Goal: Check status: Check status

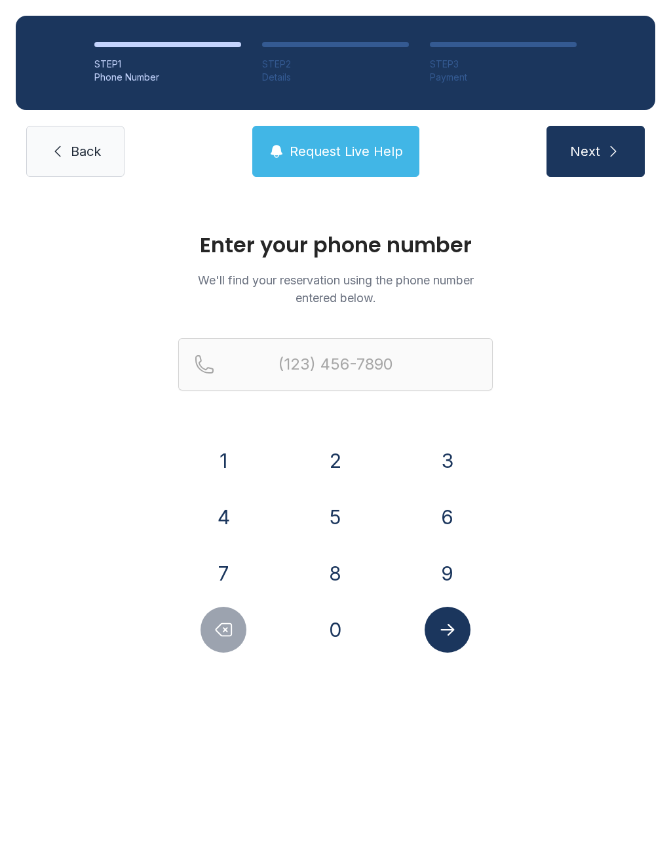
click at [213, 588] on button "7" at bounding box center [224, 574] width 46 height 46
click at [340, 454] on button "2" at bounding box center [336, 461] width 46 height 46
click at [214, 623] on icon "Delete number" at bounding box center [224, 630] width 20 height 20
type input "(7"
click at [96, 149] on span "Back" at bounding box center [86, 151] width 30 height 18
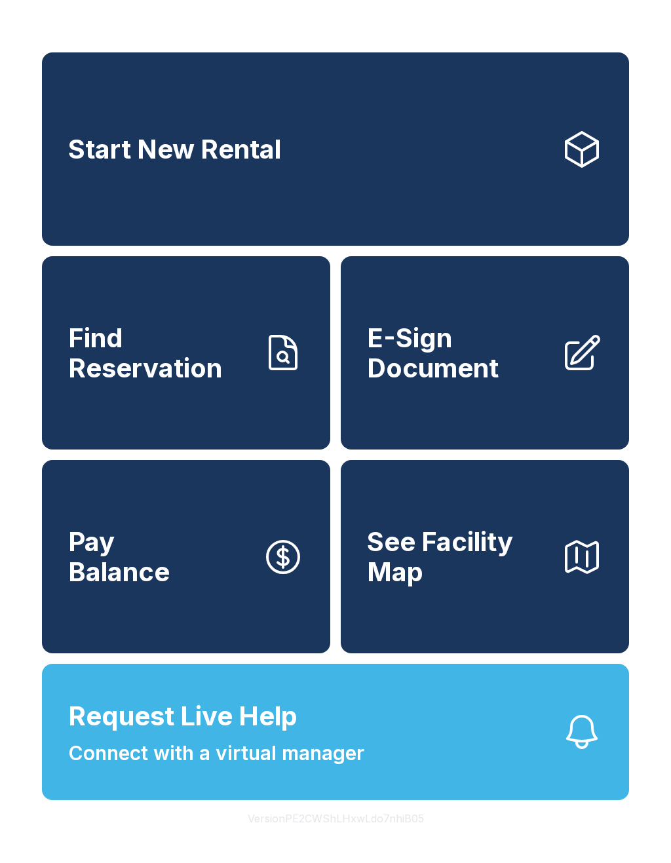
click at [168, 353] on span "Find Reservation" at bounding box center [160, 353] width 184 height 60
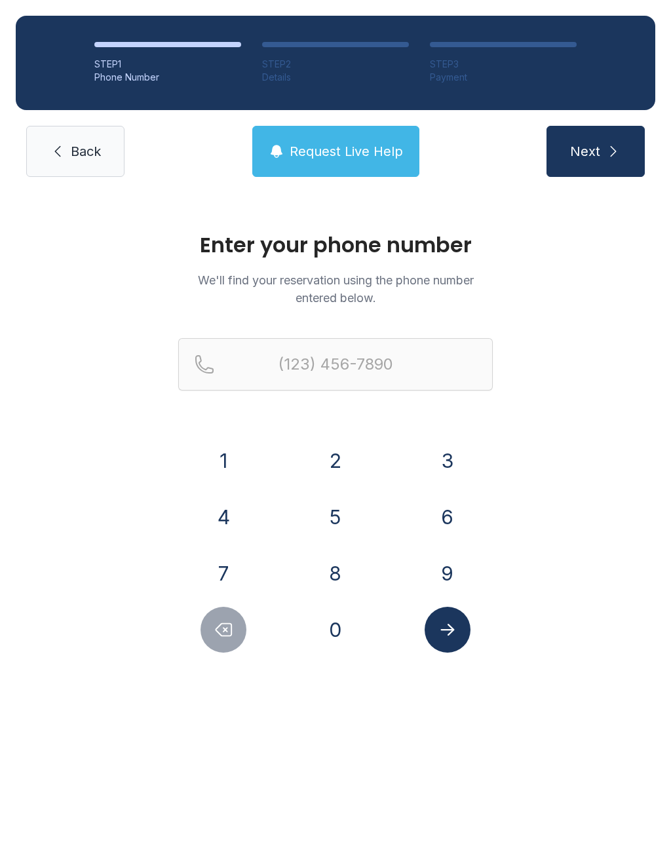
click at [78, 137] on link "Back" at bounding box center [75, 151] width 98 height 51
